Goal: Transaction & Acquisition: Purchase product/service

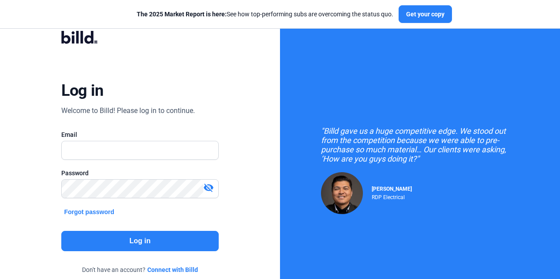
type input "[EMAIL_ADDRESS][DOMAIN_NAME]"
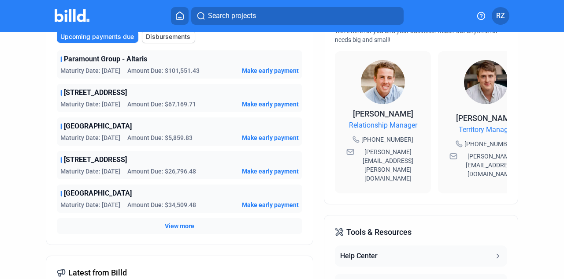
scroll to position [250, 0]
click at [174, 224] on span "View more" at bounding box center [180, 226] width 30 height 9
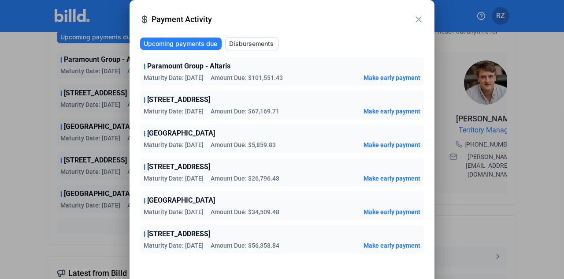
click at [31, 123] on div at bounding box center [282, 139] width 564 height 279
click at [417, 19] on mat-icon "close" at bounding box center [419, 19] width 11 height 11
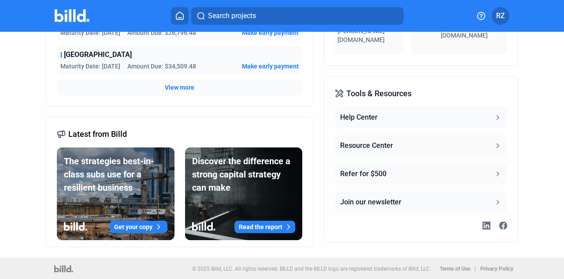
scroll to position [312, 0]
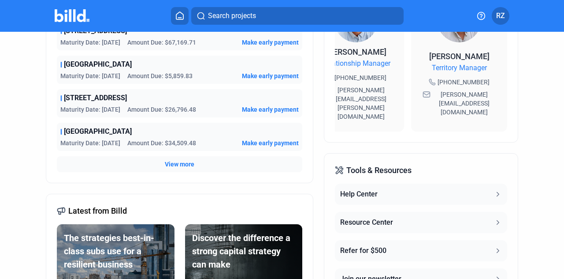
click at [168, 161] on span "View more" at bounding box center [180, 164] width 30 height 9
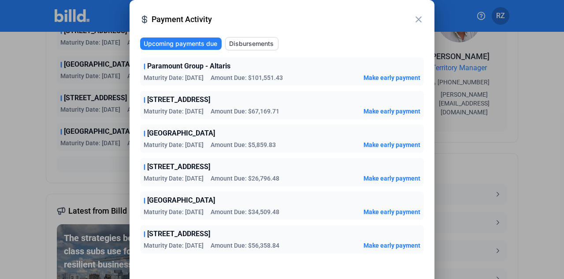
click at [417, 19] on mat-icon "close" at bounding box center [419, 19] width 11 height 11
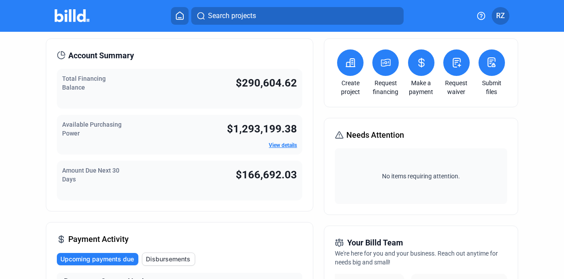
scroll to position [0, 0]
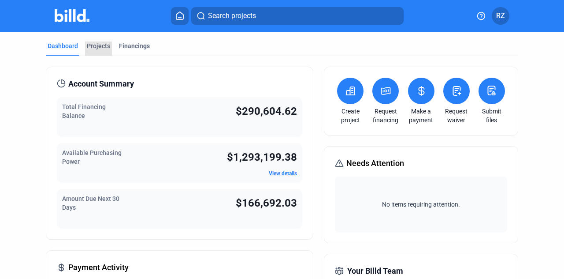
click at [98, 48] on div "Projects" at bounding box center [98, 45] width 23 height 9
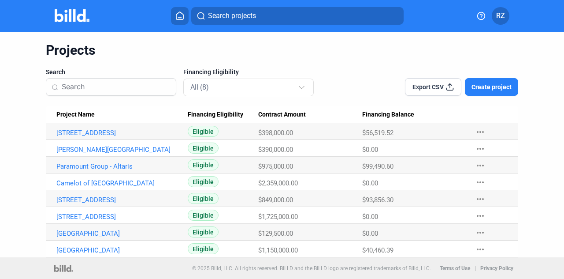
scroll to position [25, 0]
click at [82, 197] on link "[STREET_ADDRESS]" at bounding box center [118, 200] width 125 height 8
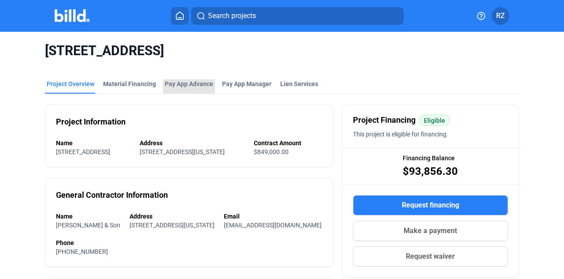
click at [178, 85] on div "Pay App Advance" at bounding box center [189, 83] width 49 height 9
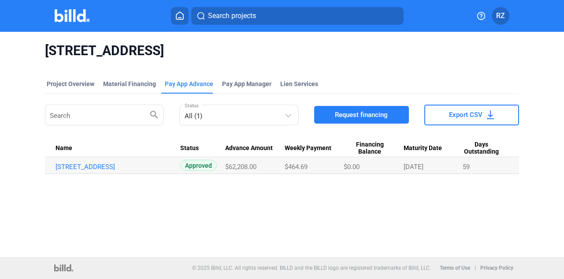
click at [84, 165] on link "[STREET_ADDRESS]" at bounding box center [118, 167] width 125 height 8
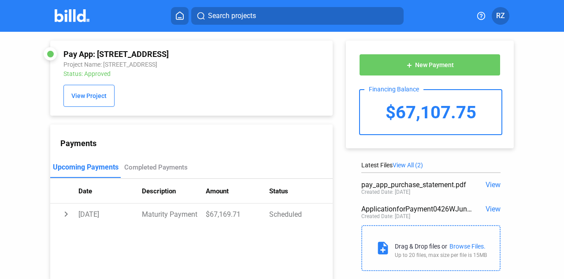
click at [414, 119] on div "$67,107.75" at bounding box center [431, 112] width 142 height 44
click at [161, 166] on div "Completed Payments" at bounding box center [155, 167] width 63 height 8
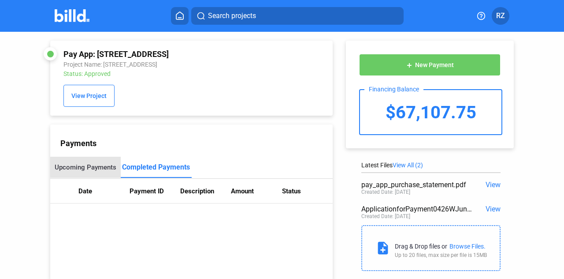
click at [81, 162] on div "Upcoming Payments" at bounding box center [85, 167] width 71 height 21
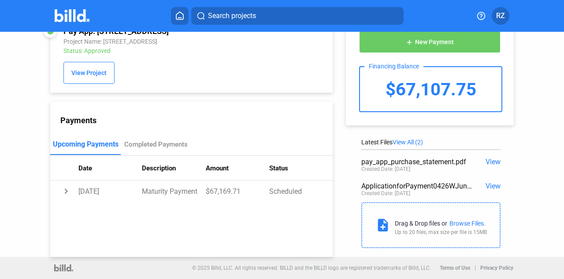
scroll to position [24, 0]
click at [486, 161] on span "View" at bounding box center [493, 161] width 15 height 8
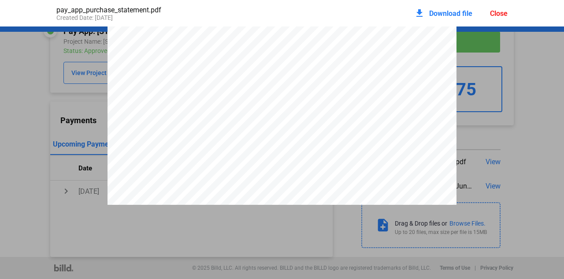
scroll to position [2472, 0]
click at [496, 11] on div "Close" at bounding box center [499, 13] width 18 height 8
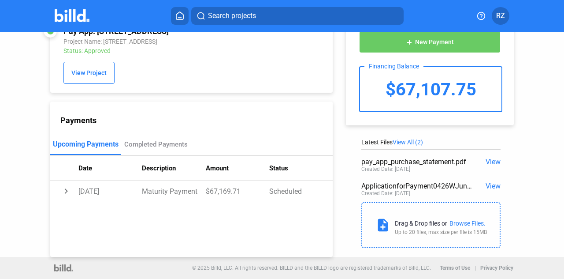
scroll to position [0, 0]
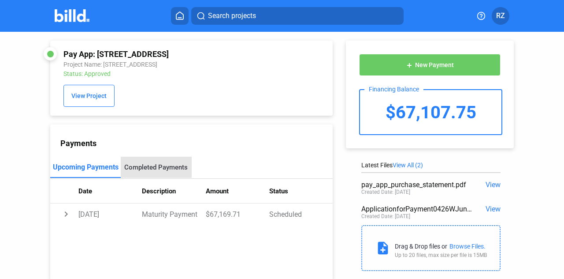
click at [165, 175] on div "Completed Payments" at bounding box center [156, 167] width 71 height 21
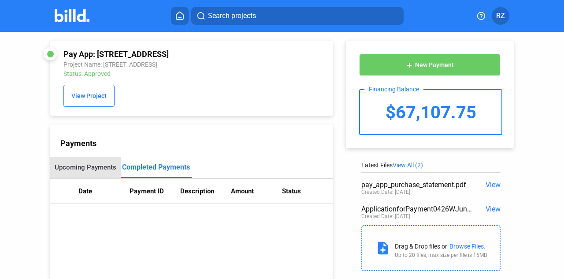
drag, startPoint x: 91, startPoint y: 158, endPoint x: 96, endPoint y: 164, distance: 8.1
click at [96, 164] on div "Upcoming Payments" at bounding box center [85, 167] width 71 height 21
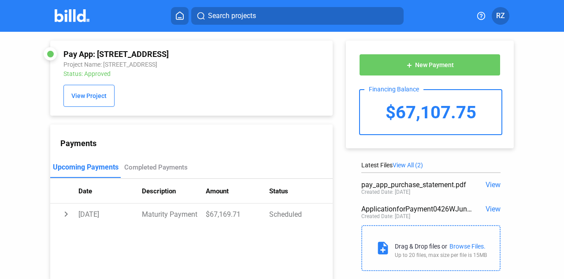
click at [96, 164] on div "Upcoming Payments" at bounding box center [86, 167] width 66 height 8
click at [29, 171] on div "Pay App: [STREET_ADDRESS] Project Name: [STREET_ADDRESS] Status: Approved View …" at bounding box center [180, 156] width 305 height 248
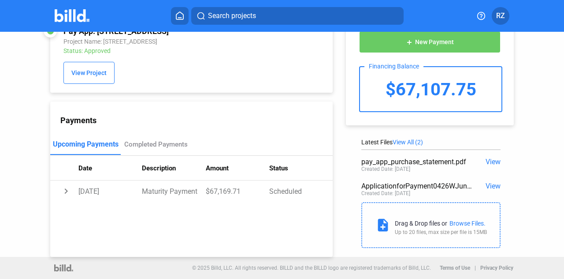
click at [408, 142] on span "View All (2)" at bounding box center [408, 141] width 30 height 7
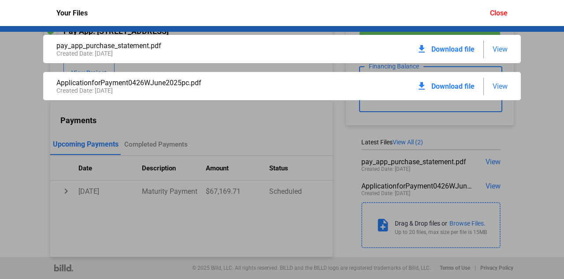
click at [408, 142] on div "pay_app_purchase_statement.pdf Created Date: [DATE] download Download file View…" at bounding box center [282, 152] width 564 height 253
click at [311, 159] on div "pay_app_purchase_statement.pdf Created Date: [DATE] download Download file View…" at bounding box center [282, 152] width 564 height 253
click at [502, 12] on div "Close" at bounding box center [499, 13] width 18 height 8
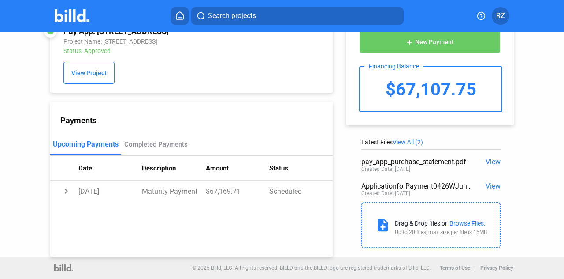
click at [90, 192] on td "[DATE]" at bounding box center [109, 190] width 63 height 21
click at [65, 191] on td "expand_more" at bounding box center [64, 190] width 28 height 21
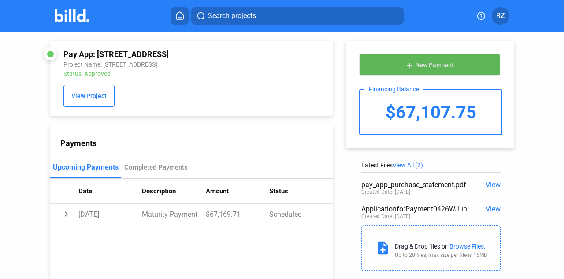
click at [418, 63] on span "New Payment" at bounding box center [434, 65] width 39 height 7
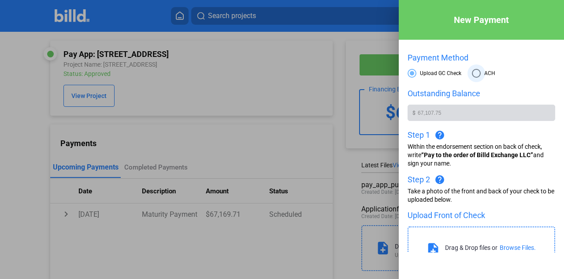
click at [476, 77] on span at bounding box center [476, 73] width 9 height 9
click at [476, 77] on input "ACH" at bounding box center [476, 73] width 9 height 9
radio input "true"
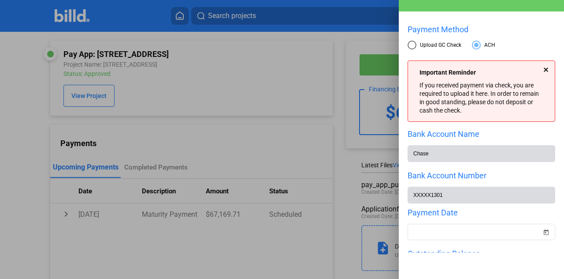
scroll to position [17, 0]
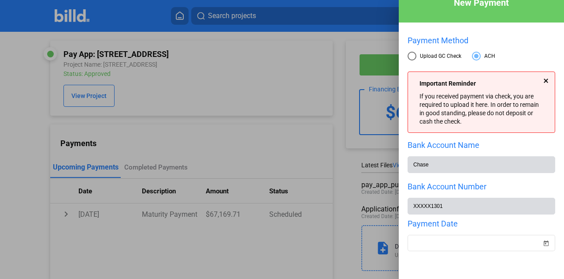
click at [544, 82] on div at bounding box center [546, 80] width 4 height 4
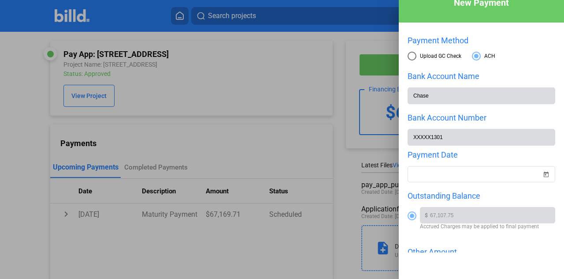
scroll to position [55, 0]
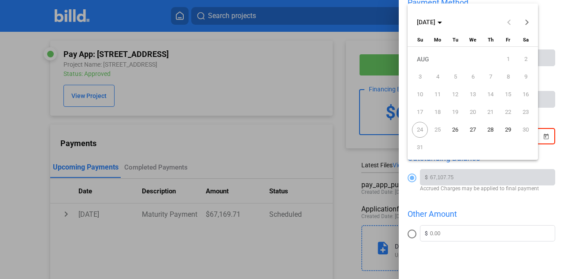
click at [470, 134] on div "New Payment Payment Method Upload GC Check ACH Bank Account Name Chase Bank Acc…" at bounding box center [282, 139] width 564 height 279
drag, startPoint x: 424, startPoint y: 130, endPoint x: 437, endPoint y: 131, distance: 12.4
click at [437, 131] on tr "24 25 26 27 28 29 30" at bounding box center [472, 130] width 123 height 18
click at [437, 131] on span "25" at bounding box center [438, 130] width 16 height 16
click at [458, 130] on span "26" at bounding box center [456, 130] width 16 height 16
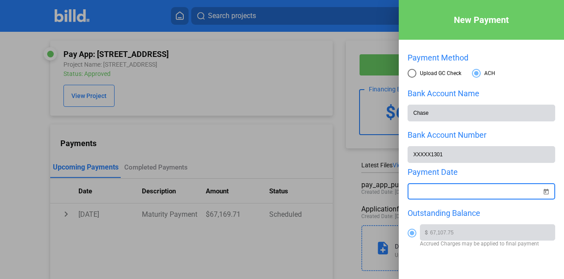
scroll to position [123, 0]
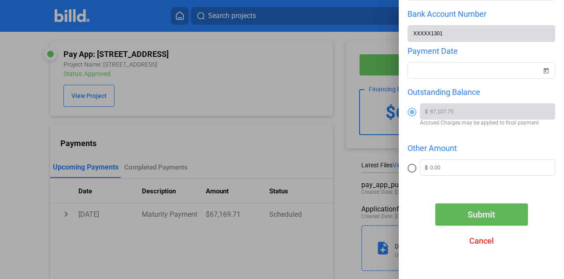
click at [482, 216] on span "Submit" at bounding box center [482, 214] width 28 height 11
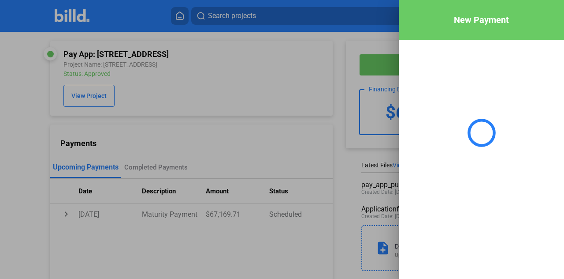
scroll to position [0, 0]
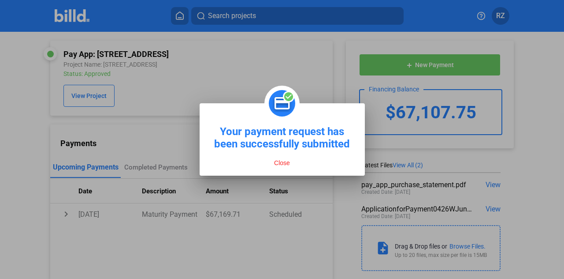
click at [282, 162] on button "Close" at bounding box center [282, 163] width 21 height 8
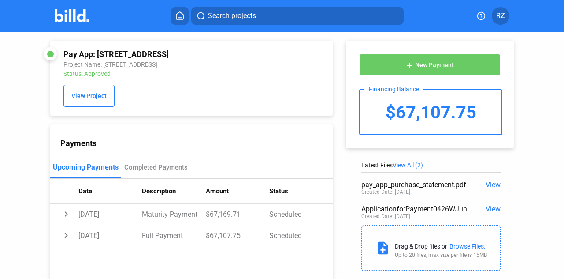
click at [70, 14] on img at bounding box center [72, 15] width 35 height 13
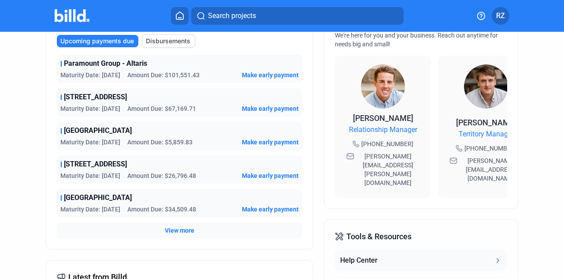
scroll to position [246, 0]
click at [175, 232] on span "View more" at bounding box center [180, 229] width 30 height 9
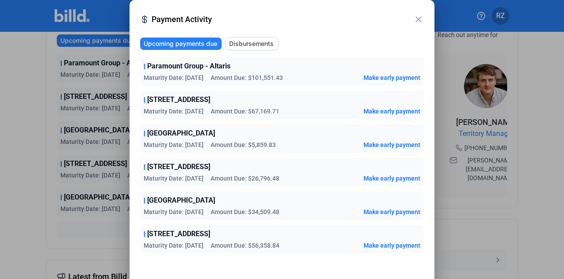
click at [418, 20] on mat-icon "close" at bounding box center [419, 19] width 11 height 11
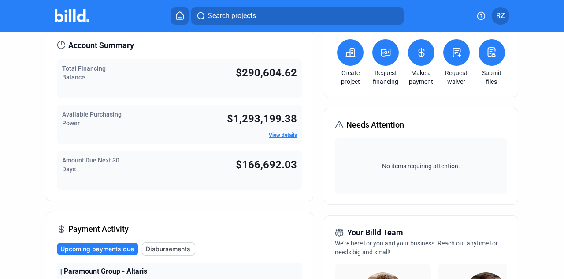
scroll to position [0, 0]
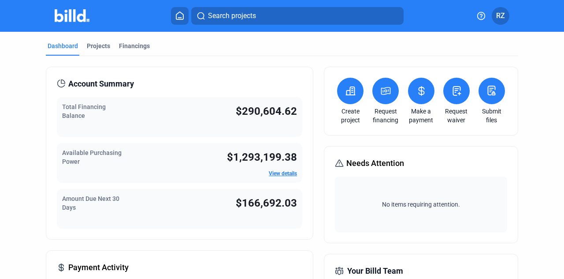
click at [285, 176] on span "View details" at bounding box center [283, 173] width 28 height 8
click at [279, 172] on link "View details" at bounding box center [283, 173] width 28 height 6
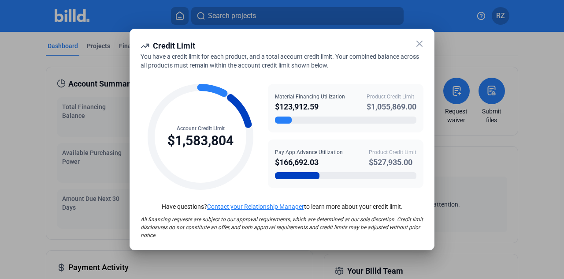
click at [341, 84] on div "Material Financing Utilization $123,912.59 Product Credit Limit $1,055,869.00" at bounding box center [346, 108] width 156 height 49
click at [419, 43] on icon at bounding box center [419, 43] width 5 height 5
